Goal: Information Seeking & Learning: Check status

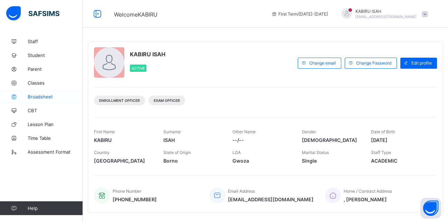
click at [48, 97] on span "Broadsheet" at bounding box center [55, 97] width 55 height 6
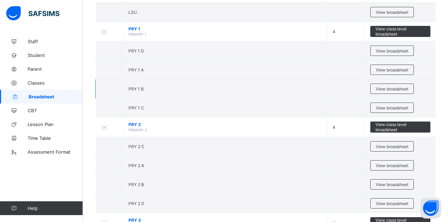
scroll to position [486, 0]
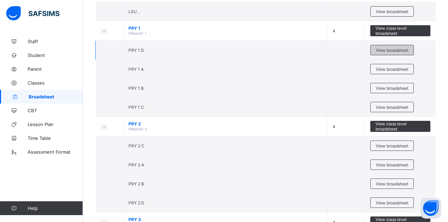
click at [397, 50] on span "View broadsheet" at bounding box center [392, 50] width 32 height 5
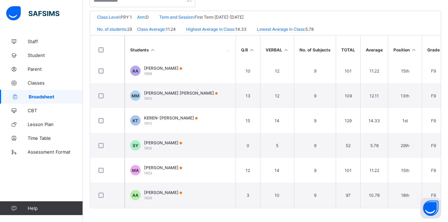
scroll to position [86, 272]
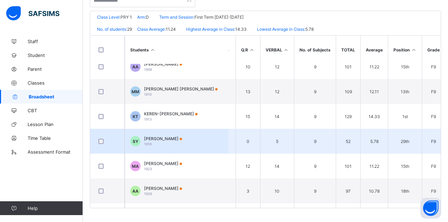
click at [190, 129] on td "[PERSON_NAME] [PERSON_NAME] 1918" at bounding box center [177, 141] width 104 height 25
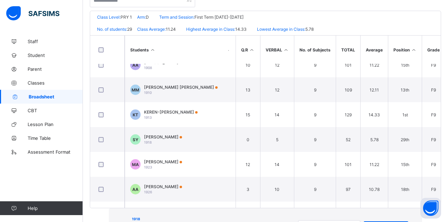
drag, startPoint x: 188, startPoint y: 175, endPoint x: 180, endPoint y: 144, distance: 32.4
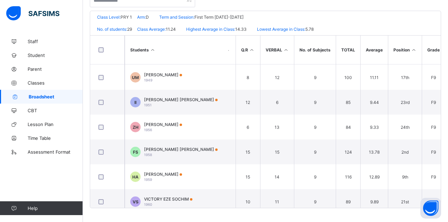
scroll to position [371, 272]
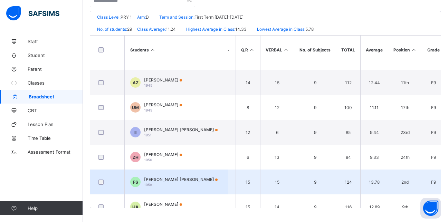
click at [278, 175] on td "15" at bounding box center [277, 182] width 34 height 25
click at [276, 180] on td "15" at bounding box center [277, 182] width 34 height 25
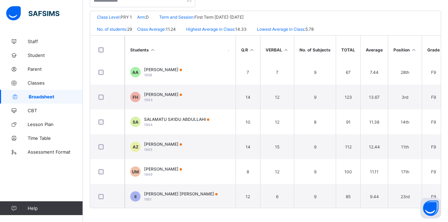
scroll to position [274, 272]
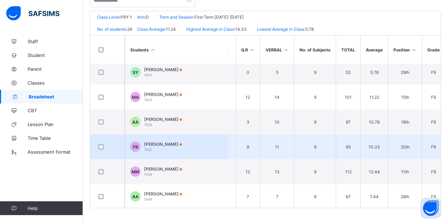
click at [271, 154] on td "11" at bounding box center [277, 146] width 34 height 25
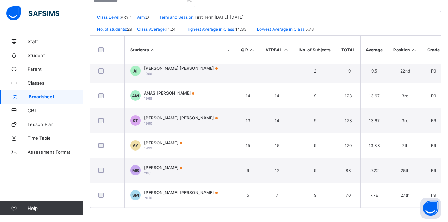
scroll to position [571, 272]
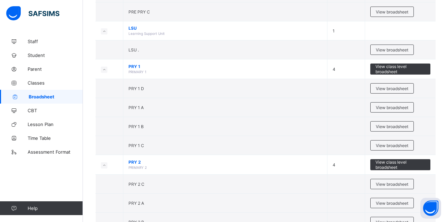
scroll to position [452, 0]
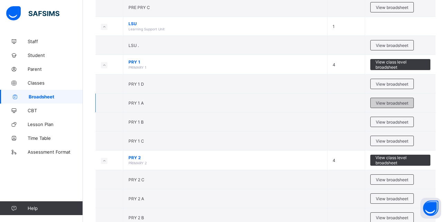
click at [394, 101] on span "View broadsheet" at bounding box center [392, 103] width 32 height 5
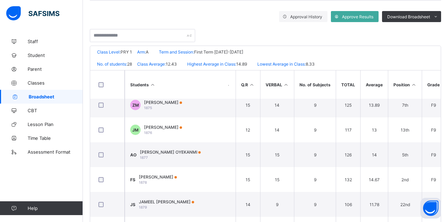
scroll to position [57, 272]
click at [171, 147] on td "AO [PERSON_NAME] OYEKANMI 1877" at bounding box center [177, 153] width 104 height 25
click at [0, 0] on div "Assessments" at bounding box center [0, 0] width 0 height 0
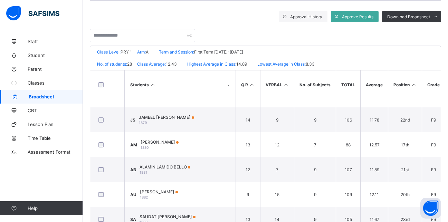
scroll to position [144, 272]
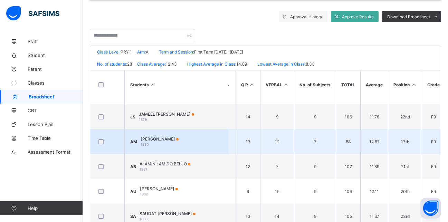
click at [170, 147] on div "[PERSON_NAME] 1880" at bounding box center [160, 142] width 38 height 10
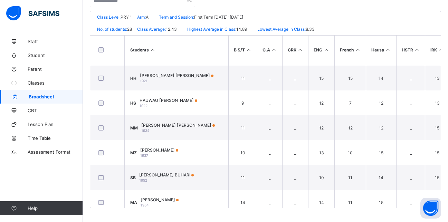
scroll to position [447, 0]
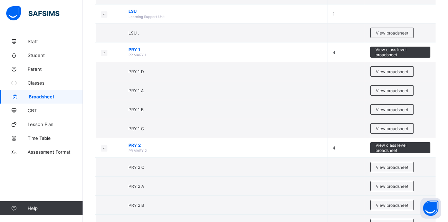
scroll to position [457, 0]
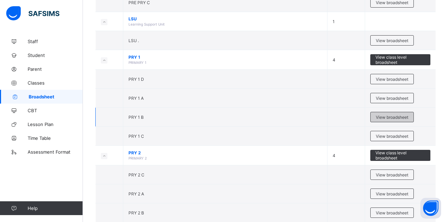
click at [401, 116] on span "View broadsheet" at bounding box center [392, 117] width 32 height 5
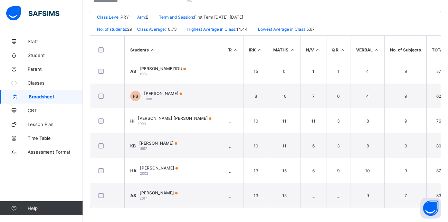
scroll to position [580, 186]
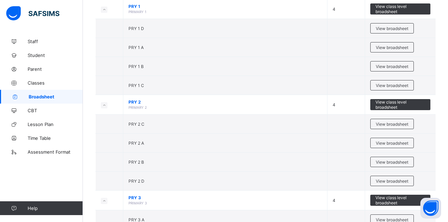
scroll to position [508, 0]
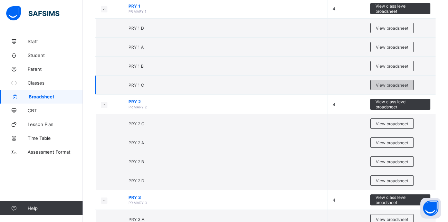
click at [404, 86] on span "View broadsheet" at bounding box center [392, 85] width 32 height 5
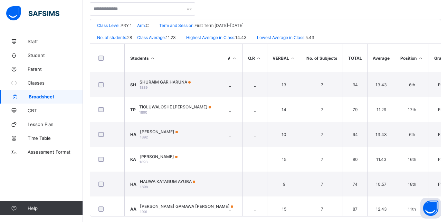
scroll to position [0, 272]
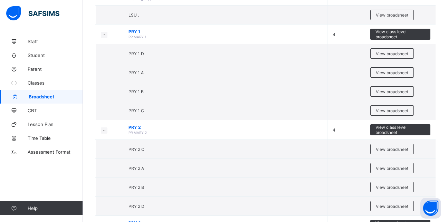
scroll to position [504, 0]
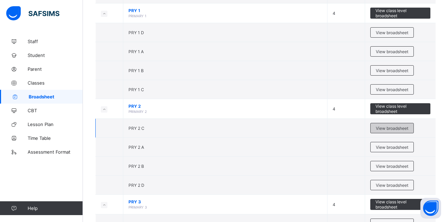
click at [404, 126] on span "View broadsheet" at bounding box center [392, 128] width 32 height 5
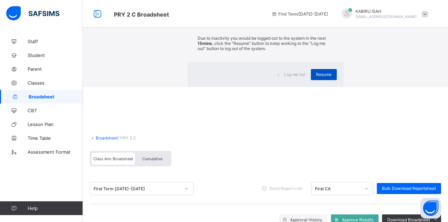
click at [311, 80] on div "Resume" at bounding box center [324, 74] width 26 height 11
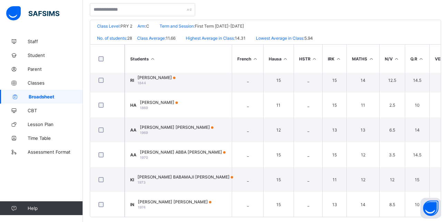
scroll to position [151, 0]
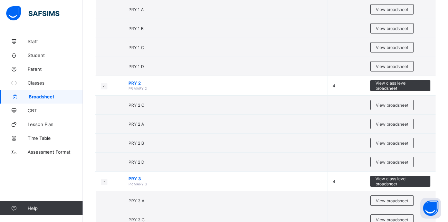
scroll to position [527, 0]
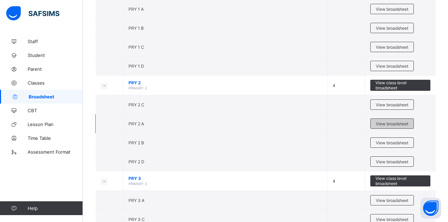
click at [405, 125] on span "View broadsheet" at bounding box center [392, 123] width 32 height 5
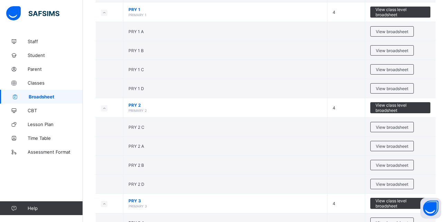
scroll to position [506, 0]
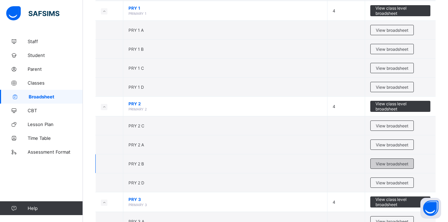
click at [407, 163] on span "View broadsheet" at bounding box center [392, 163] width 32 height 5
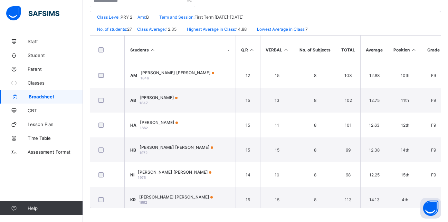
scroll to position [530, 272]
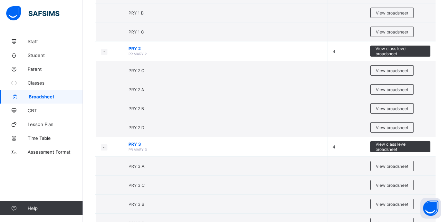
scroll to position [564, 0]
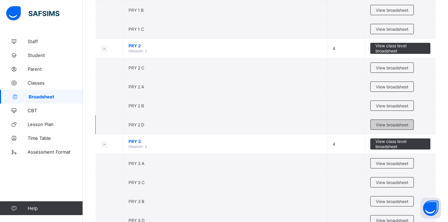
click at [403, 126] on span "View broadsheet" at bounding box center [392, 124] width 32 height 5
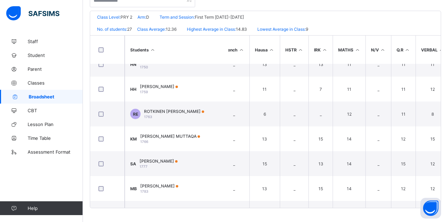
scroll to position [112, 0]
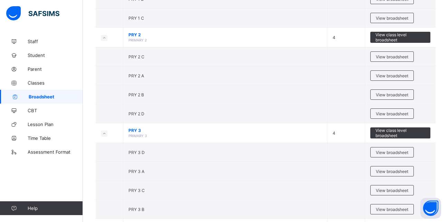
scroll to position [577, 0]
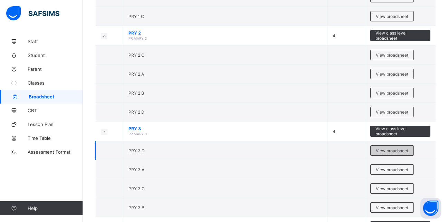
click at [403, 152] on span "View broadsheet" at bounding box center [392, 150] width 32 height 5
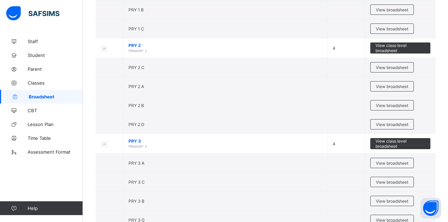
scroll to position [566, 0]
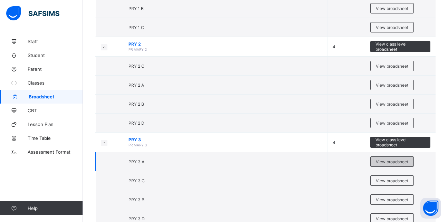
click at [404, 162] on span "View broadsheet" at bounding box center [392, 161] width 32 height 5
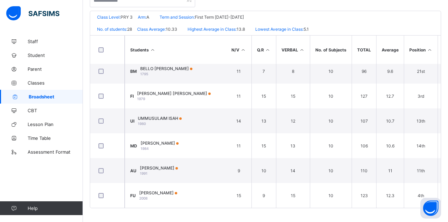
scroll to position [555, 272]
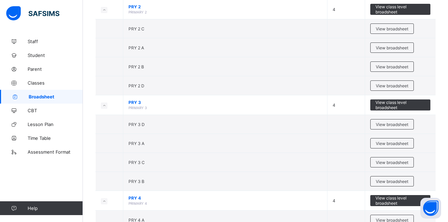
scroll to position [608, 0]
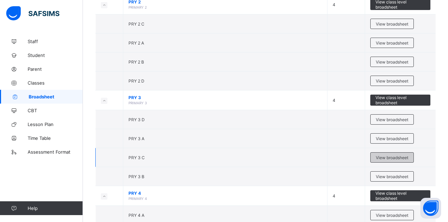
click at [407, 161] on div "View broadsheet" at bounding box center [392, 157] width 44 height 10
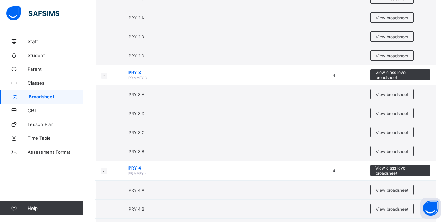
scroll to position [634, 0]
click at [408, 151] on span "View broadsheet" at bounding box center [392, 151] width 32 height 5
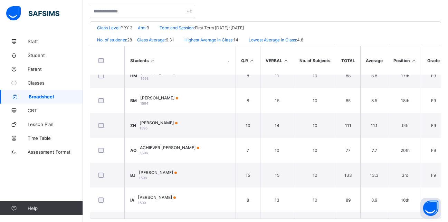
scroll to position [313, 272]
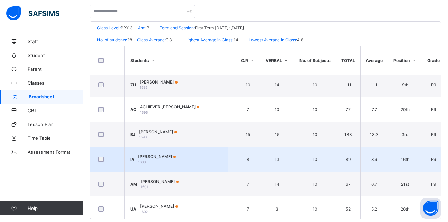
click at [434, 169] on td "F9" at bounding box center [433, 159] width 23 height 25
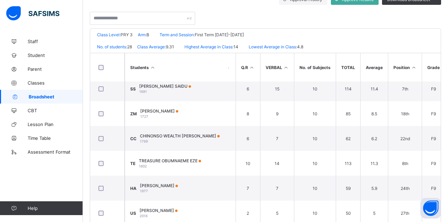
scroll to position [151, 0]
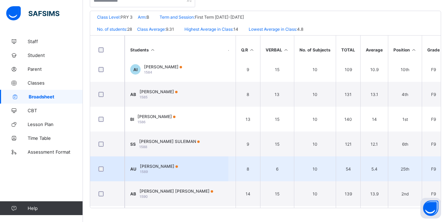
click at [430, 181] on td "F9" at bounding box center [433, 169] width 23 height 25
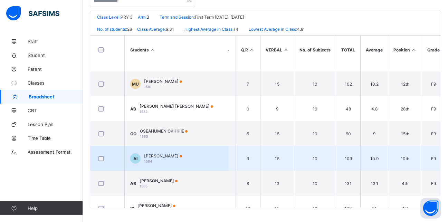
click at [429, 154] on td "F9" at bounding box center [433, 158] width 23 height 25
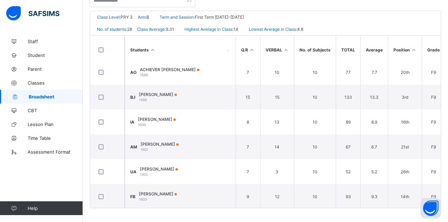
scroll to position [378, 272]
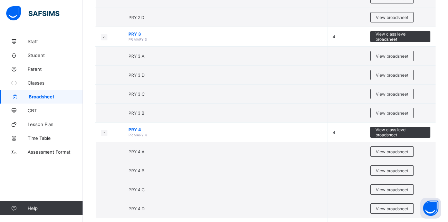
scroll to position [675, 0]
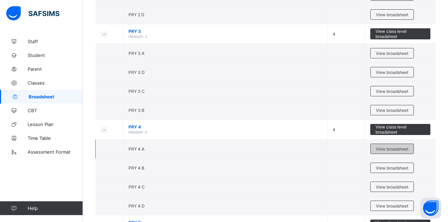
click at [398, 148] on span "View broadsheet" at bounding box center [392, 149] width 32 height 5
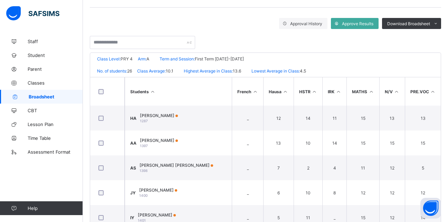
scroll to position [102, 0]
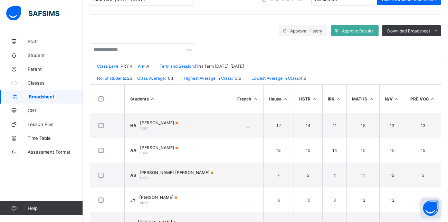
click at [421, 200] on button "Open asap" at bounding box center [431, 208] width 21 height 21
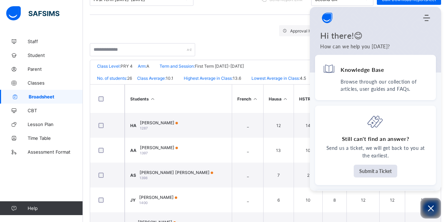
click at [246, 31] on div "Approval History Approve Results Download Broadsheet PDF Excel sheet" at bounding box center [265, 30] width 351 height 11
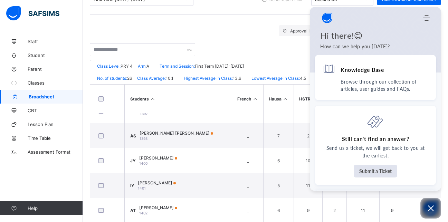
scroll to position [40, 103]
click at [243, 30] on div "Approval History Approve Results Download Broadsheet PDF Excel sheet" at bounding box center [265, 30] width 351 height 11
click at [430, 209] on icon "Open asap" at bounding box center [431, 209] width 6 height 6
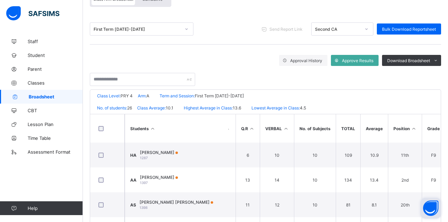
scroll to position [0, 0]
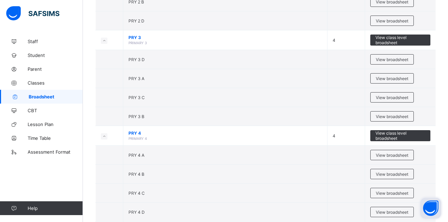
scroll to position [673, 0]
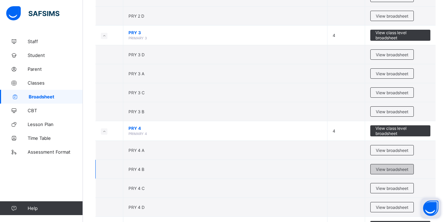
click at [399, 169] on span "View broadsheet" at bounding box center [392, 169] width 32 height 5
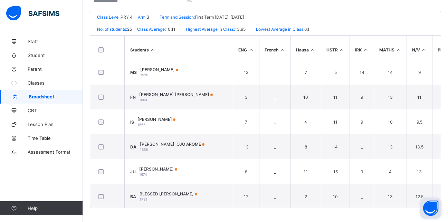
scroll to position [328, 0]
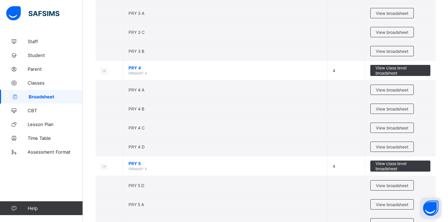
scroll to position [734, 0]
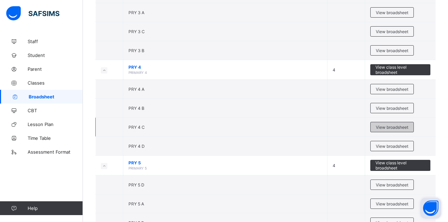
click at [403, 129] on span "View broadsheet" at bounding box center [392, 127] width 32 height 5
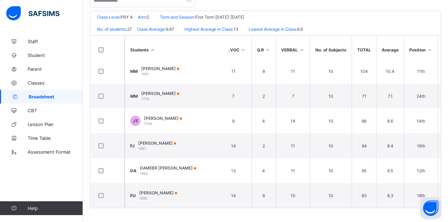
scroll to position [530, 308]
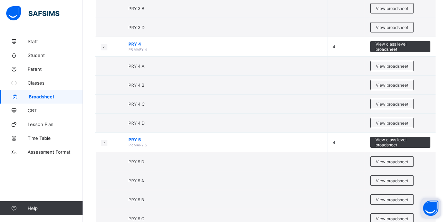
scroll to position [742, 0]
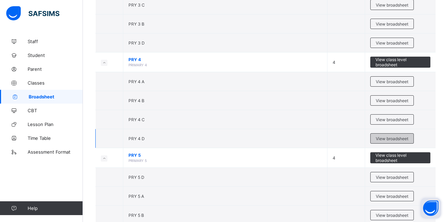
click at [413, 138] on div "View broadsheet" at bounding box center [392, 138] width 44 height 10
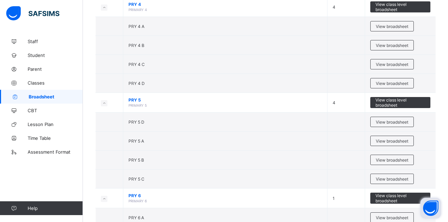
scroll to position [800, 0]
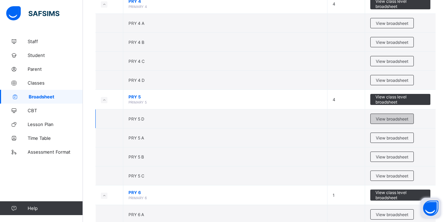
click at [403, 122] on div "View broadsheet" at bounding box center [392, 119] width 44 height 10
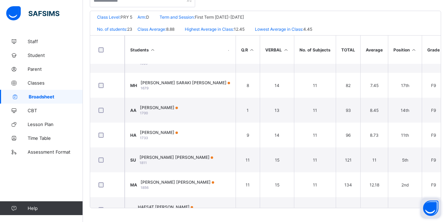
scroll to position [417, 308]
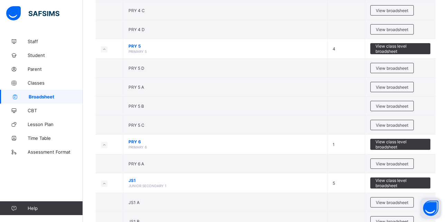
scroll to position [856, 0]
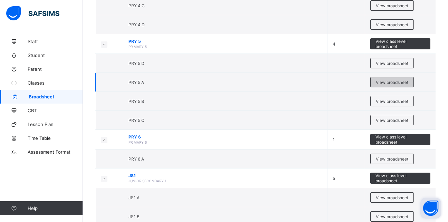
click at [399, 80] on span "View broadsheet" at bounding box center [392, 82] width 32 height 5
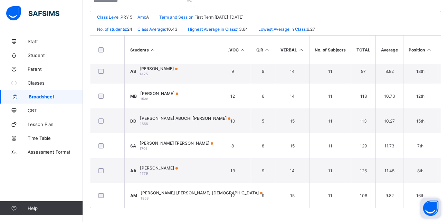
scroll to position [456, 308]
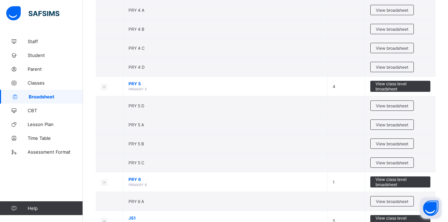
scroll to position [814, 0]
click at [400, 143] on span "View broadsheet" at bounding box center [392, 143] width 32 height 5
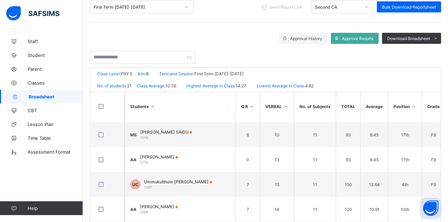
scroll to position [46, 308]
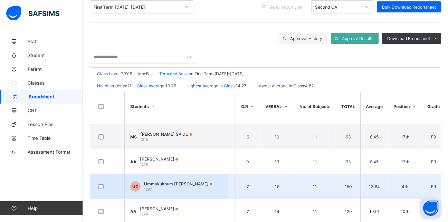
click at [422, 178] on td "F9" at bounding box center [433, 186] width 23 height 25
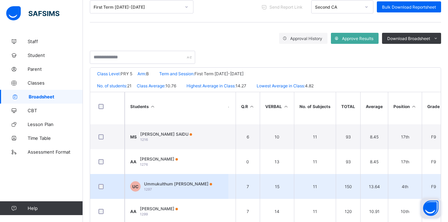
click at [422, 178] on td "F9" at bounding box center [433, 186] width 23 height 25
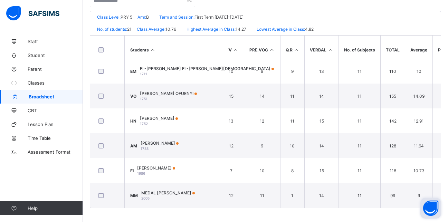
scroll to position [381, 308]
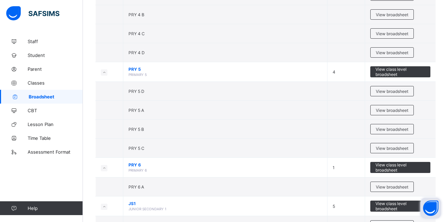
scroll to position [825, 0]
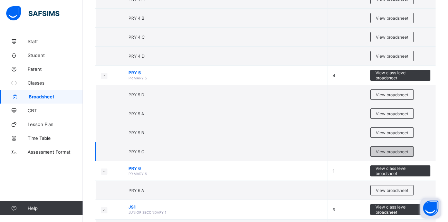
click at [402, 154] on span "View broadsheet" at bounding box center [392, 151] width 32 height 5
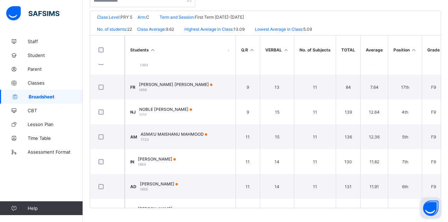
scroll to position [406, 308]
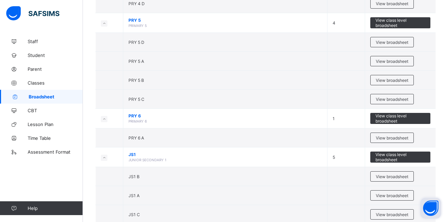
scroll to position [877, 0]
click at [428, 185] on td "View broadsheet" at bounding box center [400, 177] width 71 height 19
click at [428, 194] on div "View broadsheet" at bounding box center [400, 196] width 60 height 10
click at [428, 201] on button "Open asap" at bounding box center [431, 208] width 21 height 21
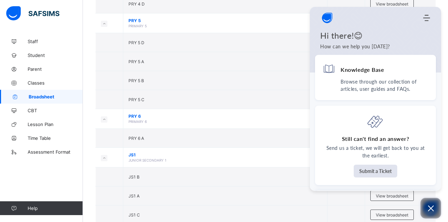
click at [433, 207] on icon "Open asap" at bounding box center [431, 209] width 6 height 6
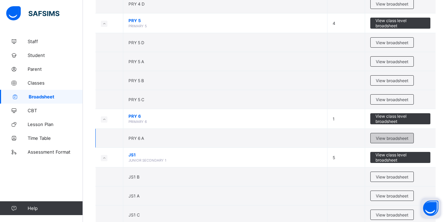
click at [399, 139] on span "View broadsheet" at bounding box center [392, 138] width 32 height 5
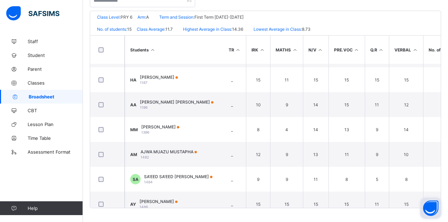
scroll to position [0, 179]
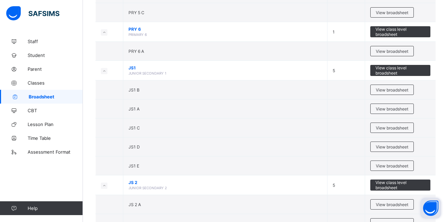
scroll to position [957, 0]
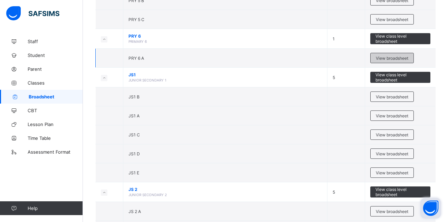
click at [404, 60] on span "View broadsheet" at bounding box center [392, 58] width 32 height 5
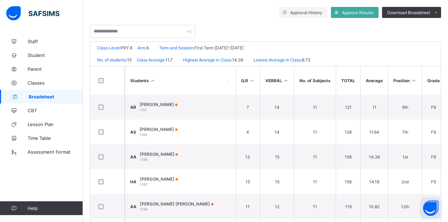
scroll to position [151, 0]
